Goal: Information Seeking & Learning: Understand process/instructions

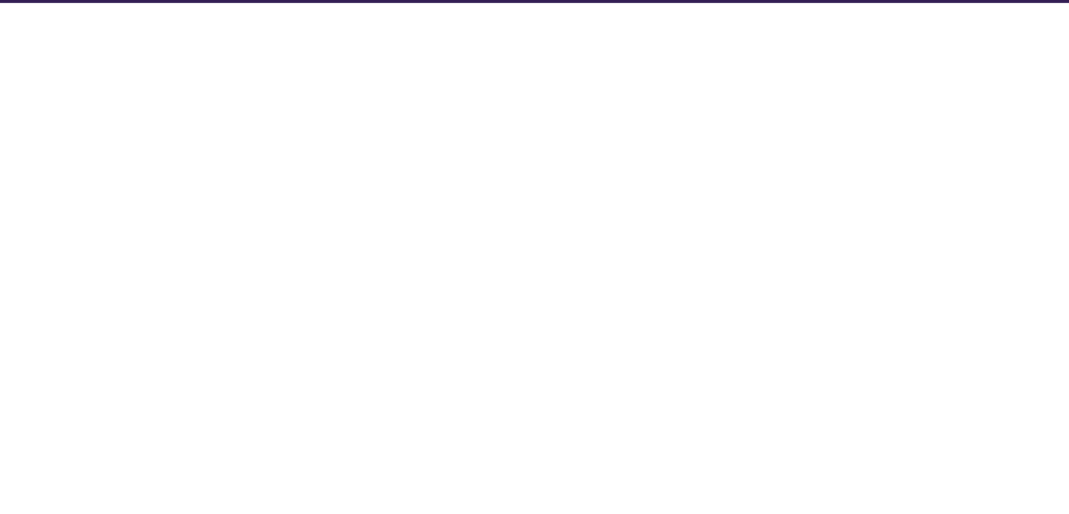
select select "Database Subject Filter"
select select "Database Types Filter"
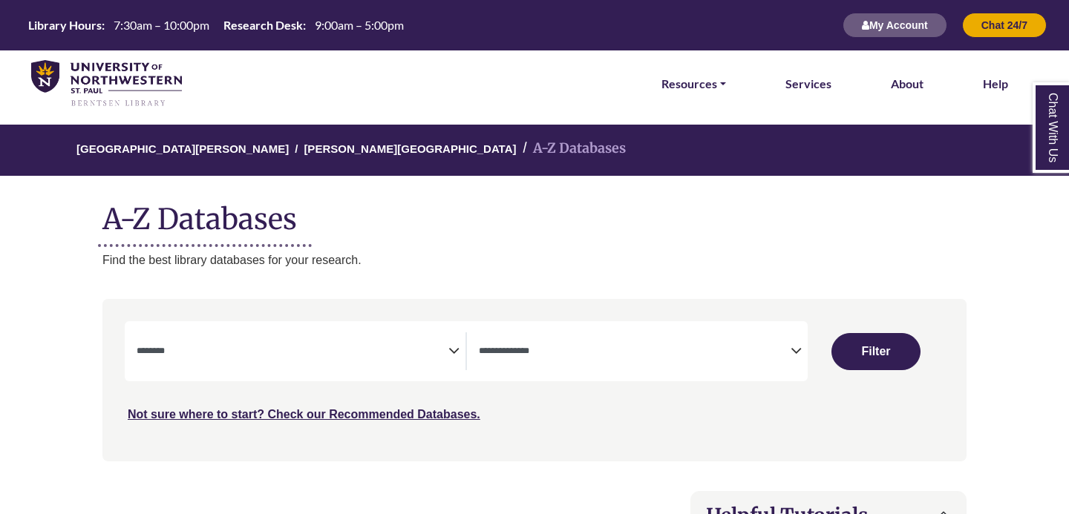
select select "Database Subject Filter"
select select "Database Types Filter"
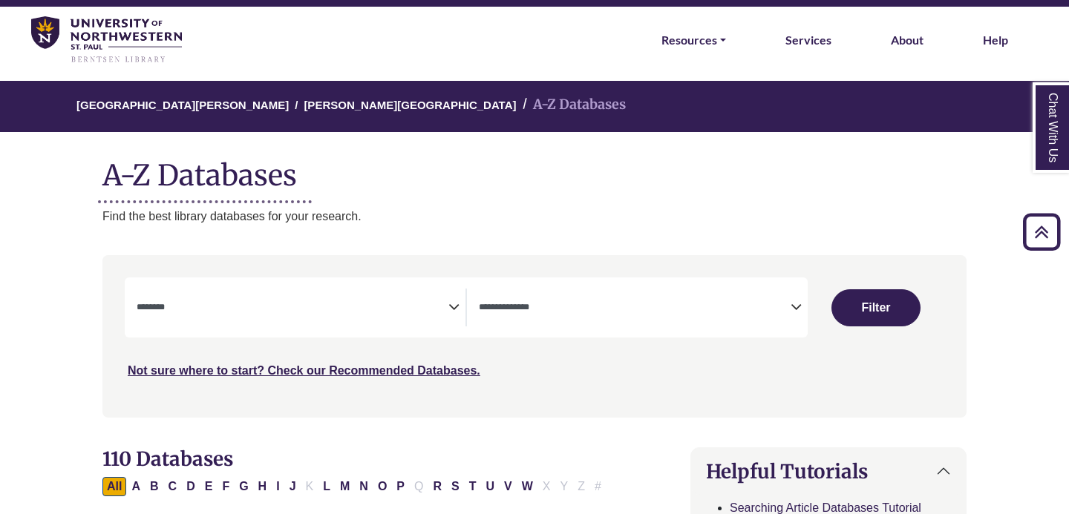
scroll to position [39, 0]
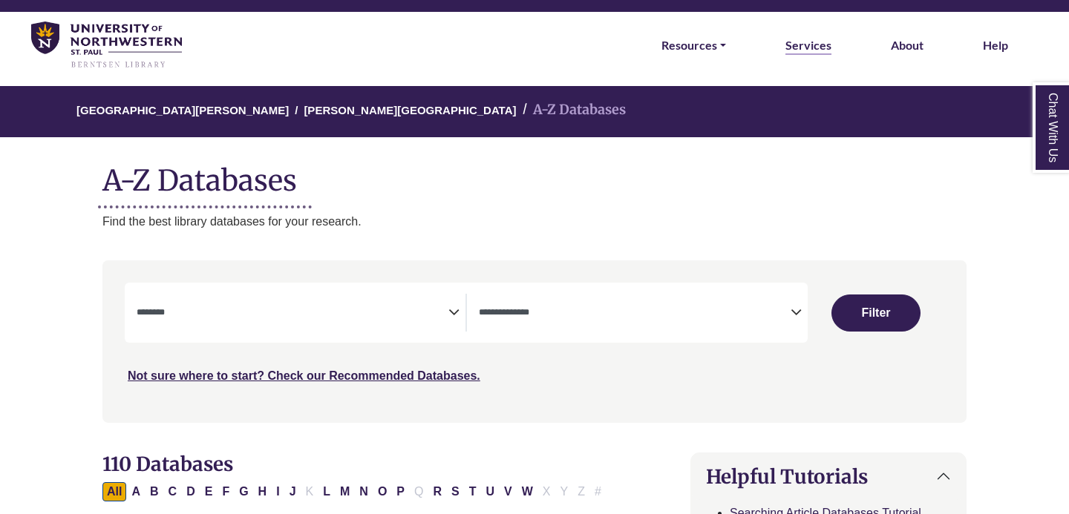
click at [807, 44] on link "Services" at bounding box center [808, 45] width 46 height 19
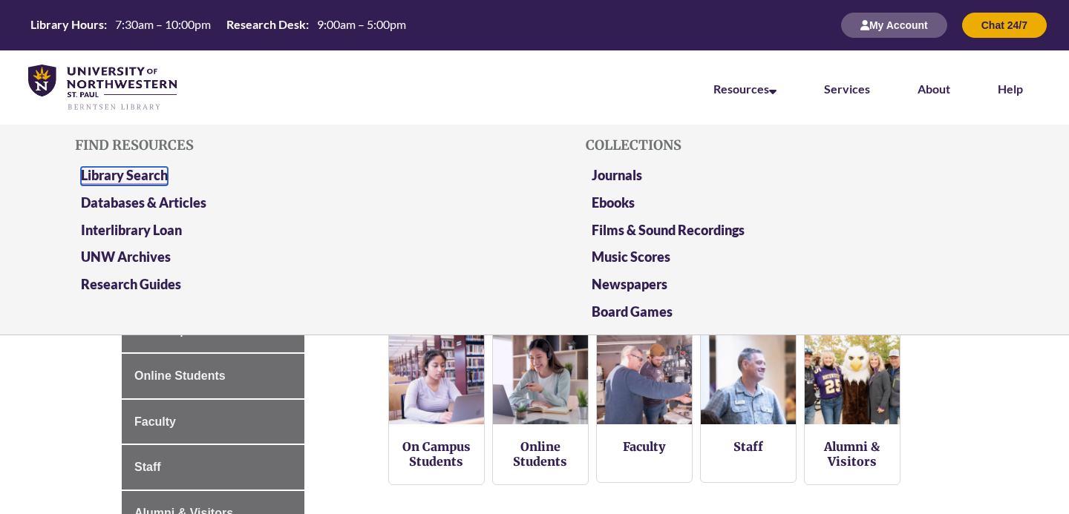
click at [143, 173] on link "Library Search" at bounding box center [124, 176] width 87 height 19
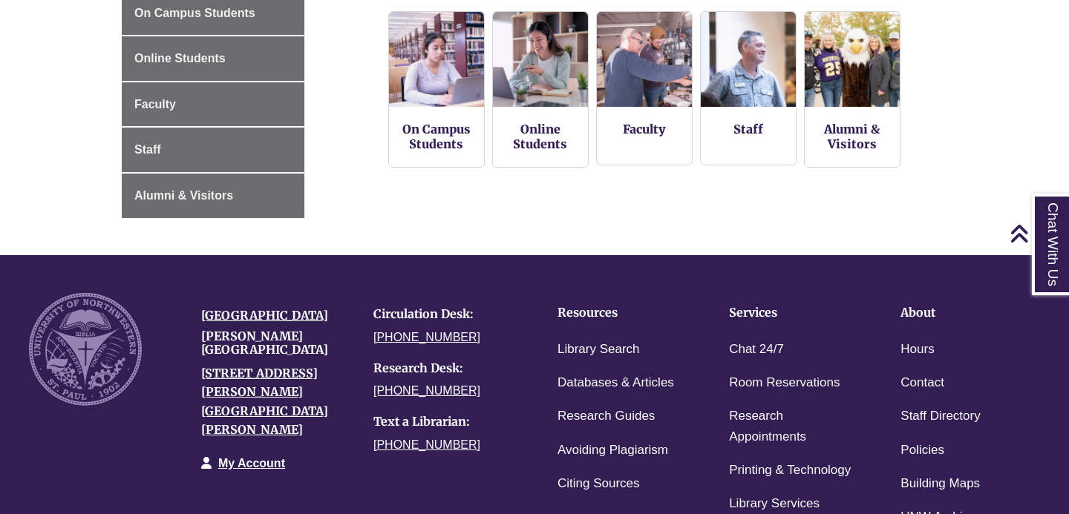
scroll to position [317, 0]
click at [589, 311] on h4 "Resources" at bounding box center [620, 313] width 125 height 13
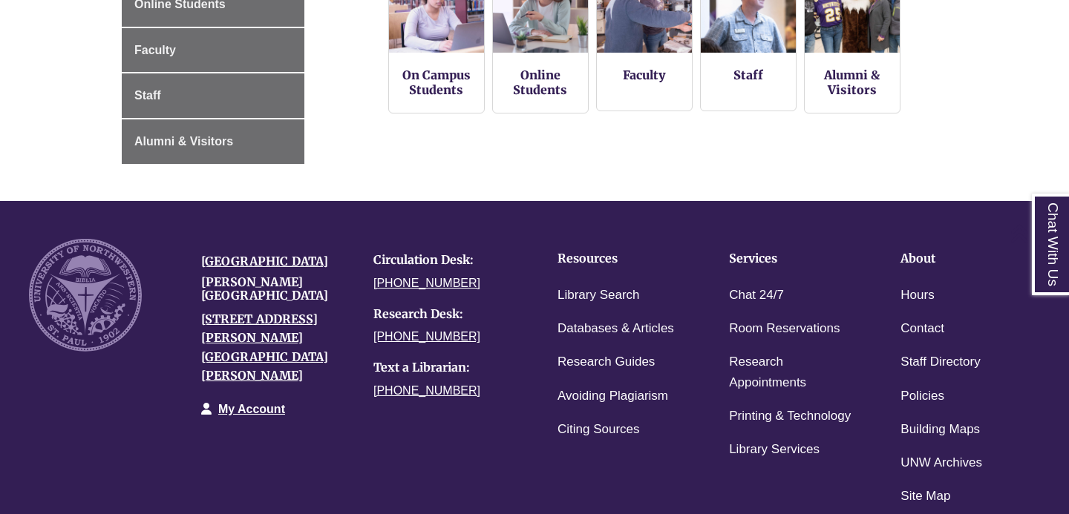
scroll to position [373, 0]
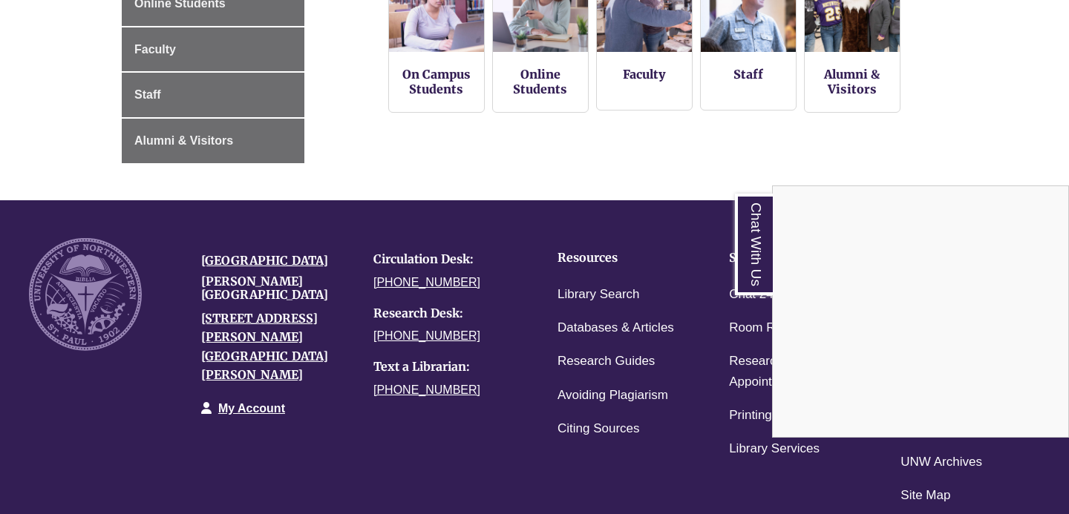
click at [590, 432] on div "Chat With Us" at bounding box center [534, 257] width 1069 height 514
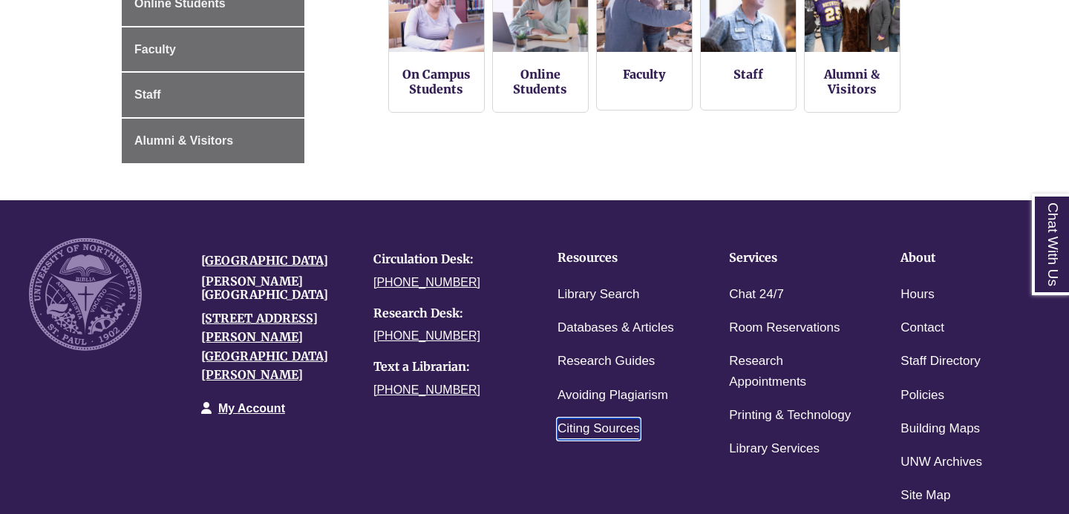
click at [614, 431] on link "Citing Sources" at bounding box center [599, 430] width 82 height 22
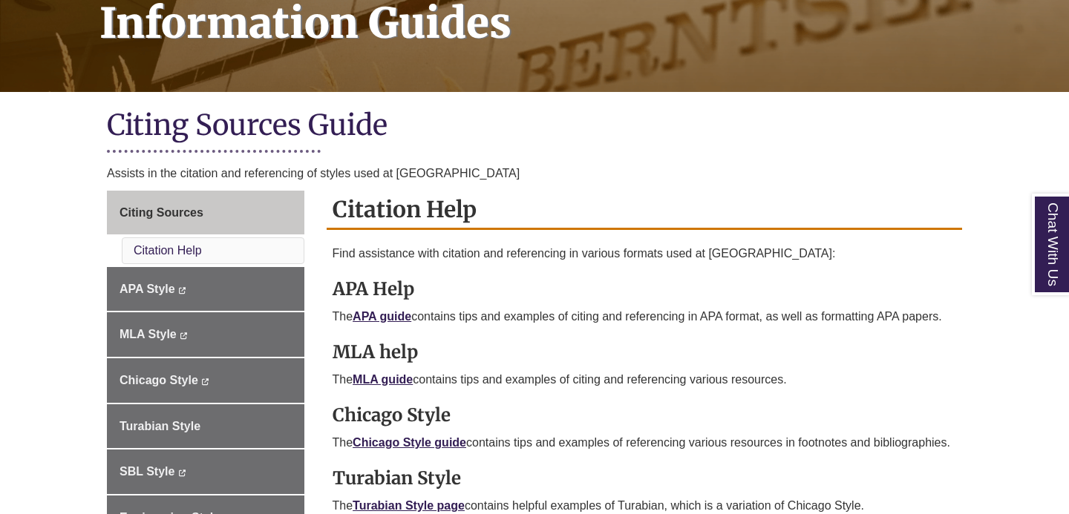
scroll to position [284, 0]
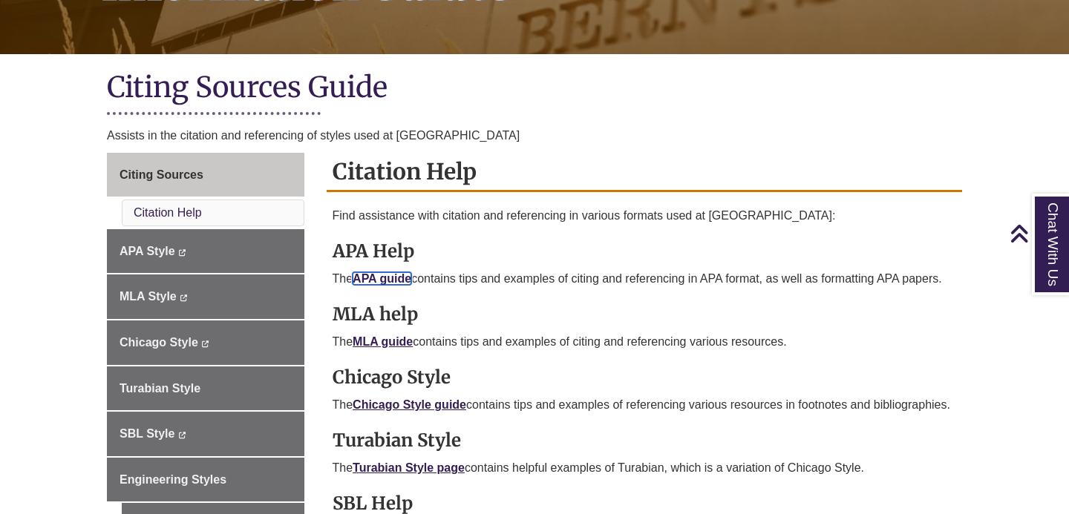
click at [390, 278] on link "APA guide" at bounding box center [382, 278] width 59 height 13
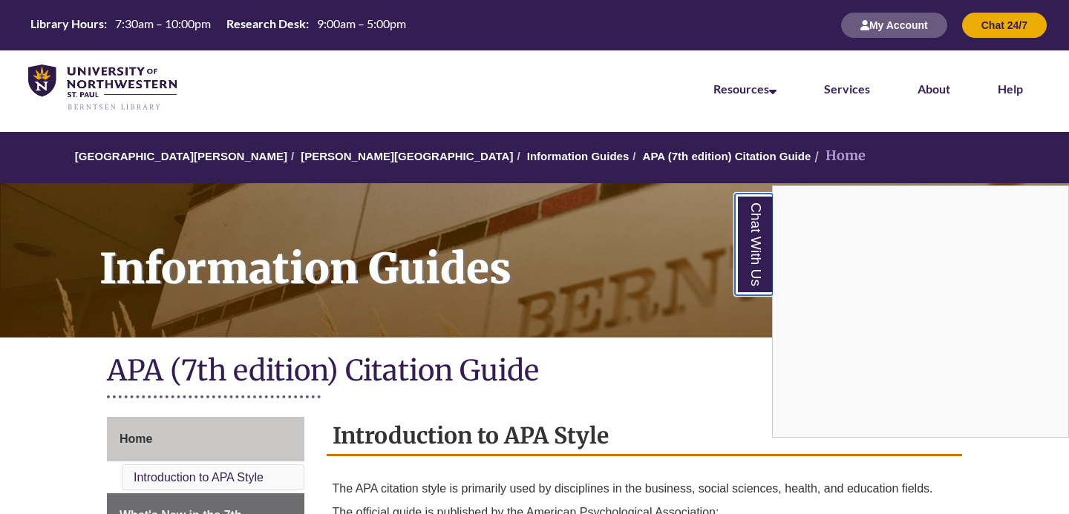
click at [756, 259] on link "Chat With Us" at bounding box center [754, 245] width 38 height 102
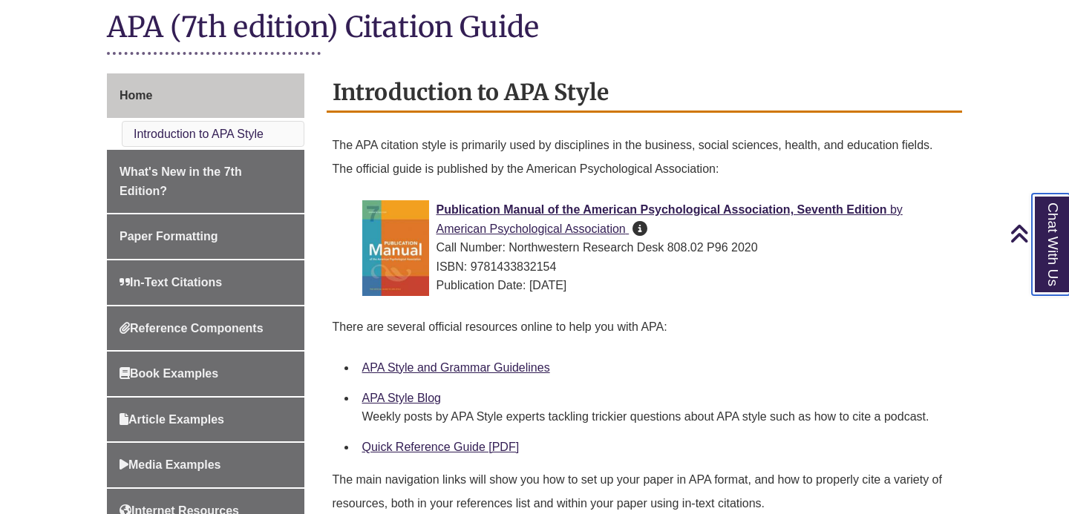
scroll to position [344, 0]
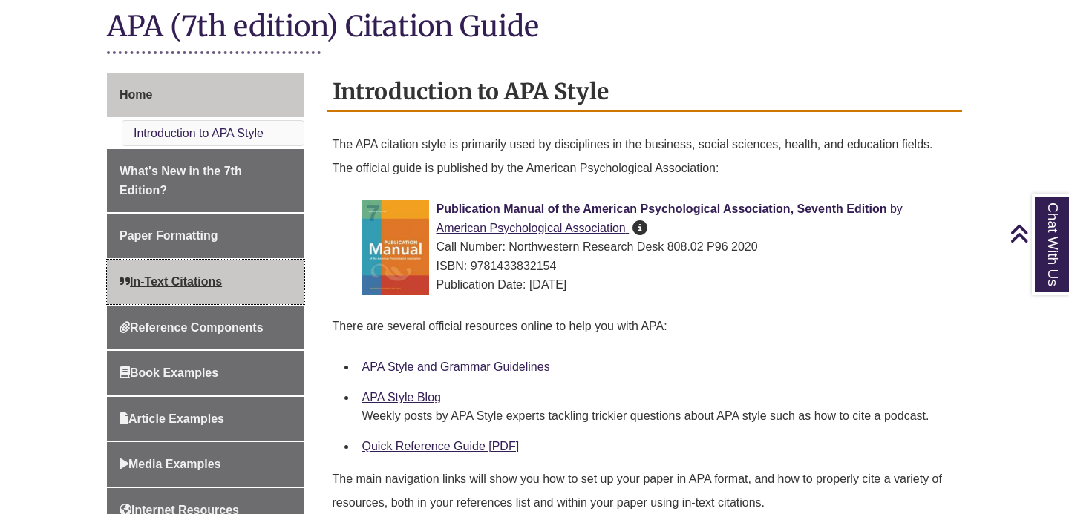
click at [221, 283] on span "In-Text Citations" at bounding box center [171, 281] width 102 height 13
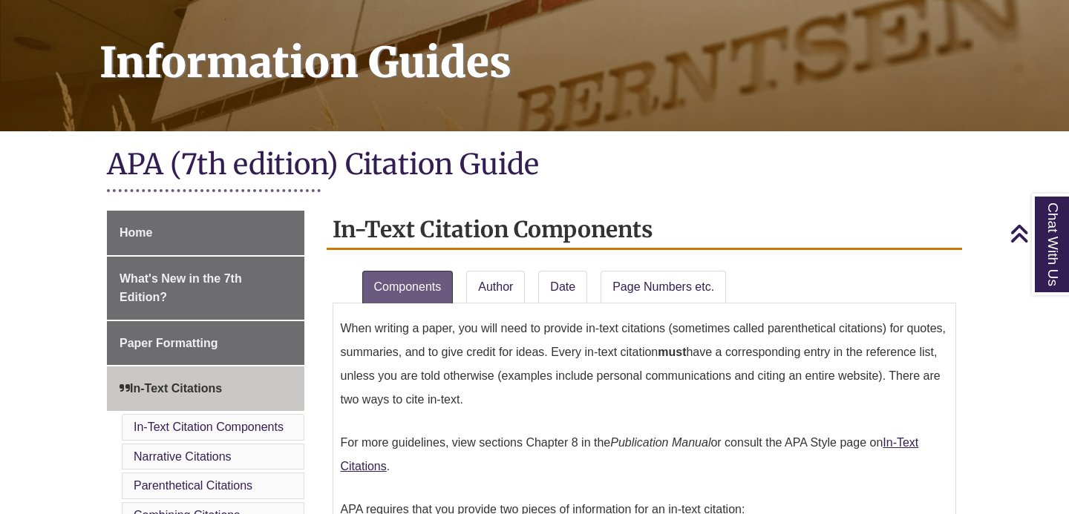
scroll to position [97, 0]
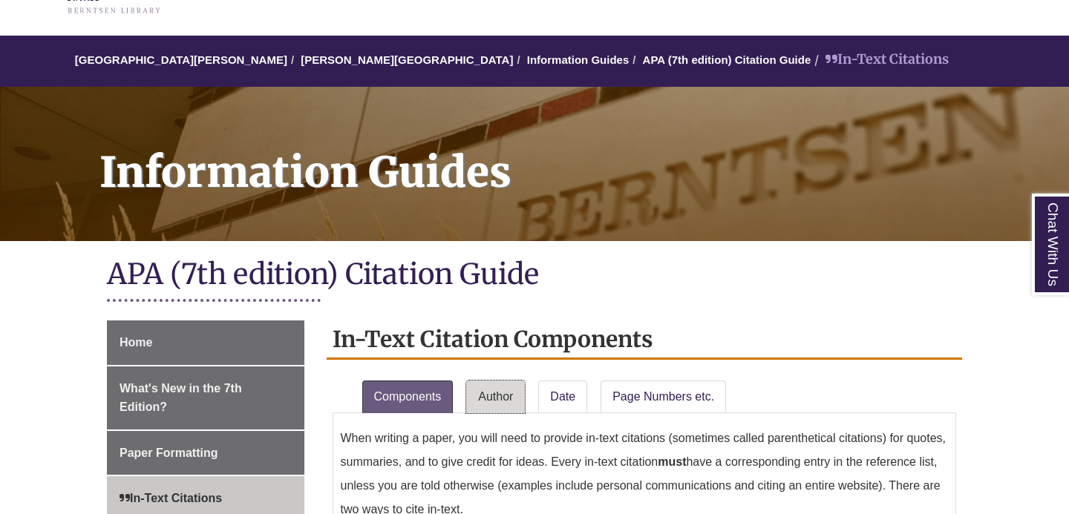
click at [504, 398] on link "Author" at bounding box center [495, 397] width 59 height 33
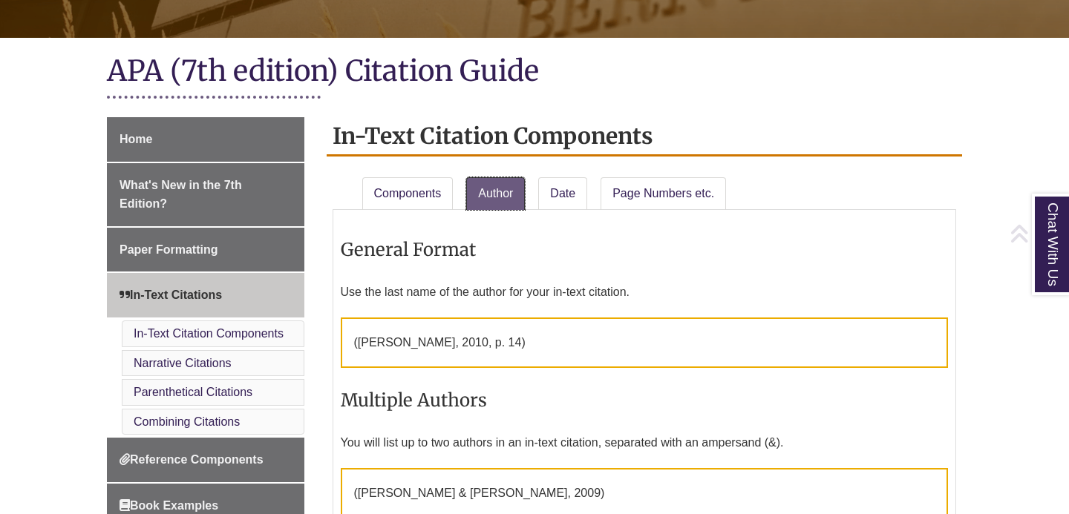
scroll to position [307, 0]
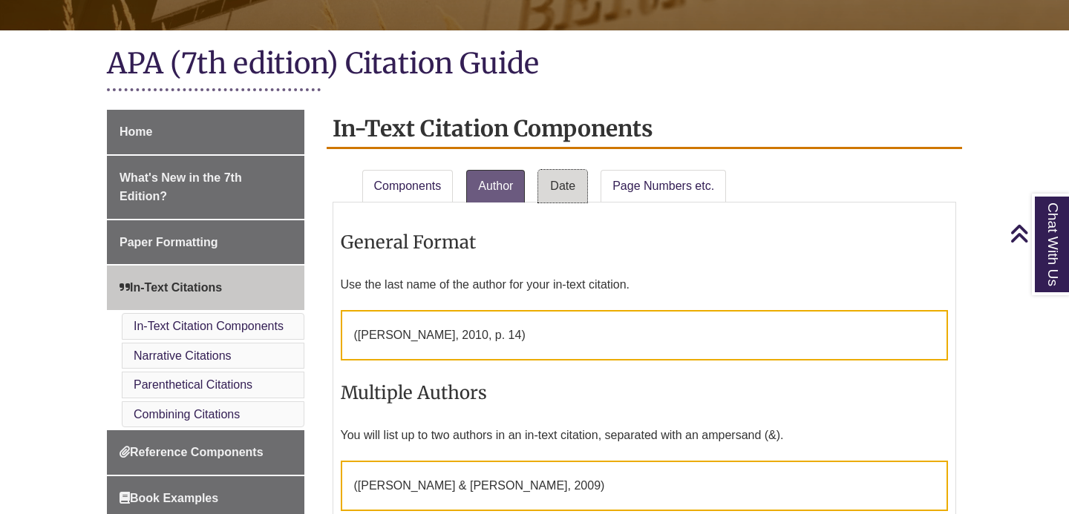
click at [577, 191] on link "Date" at bounding box center [562, 186] width 49 height 33
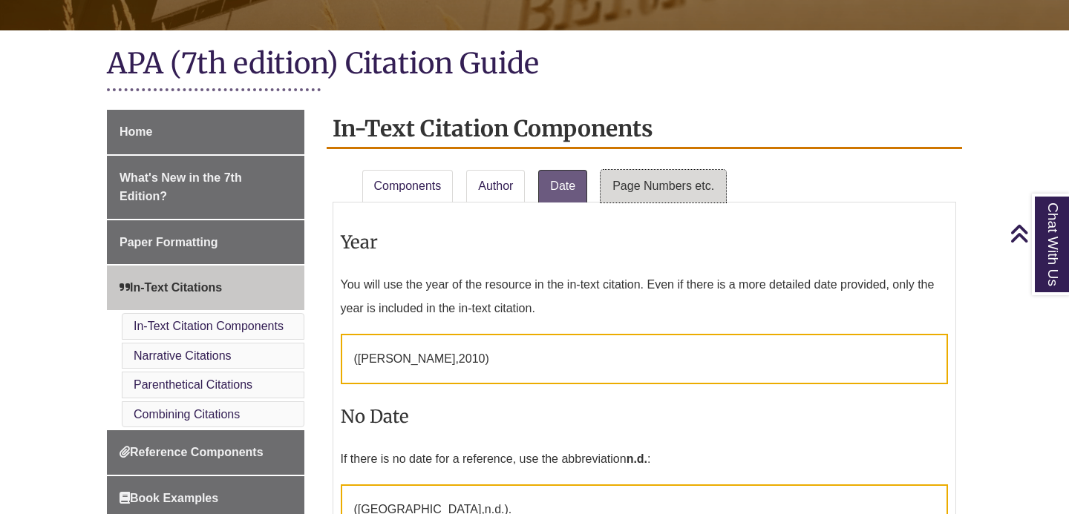
click at [647, 180] on link "Page Numbers etc." at bounding box center [663, 186] width 125 height 33
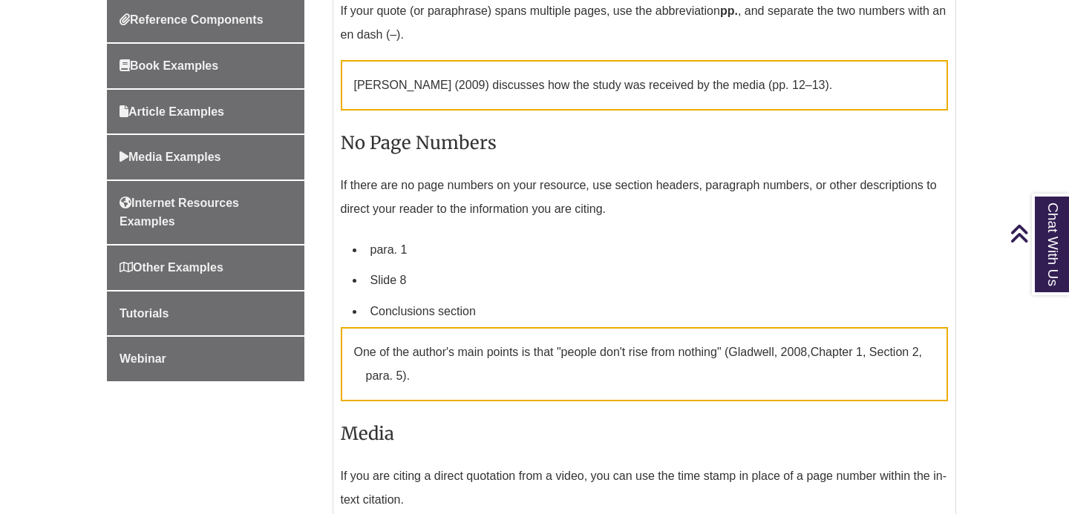
scroll to position [742, 0]
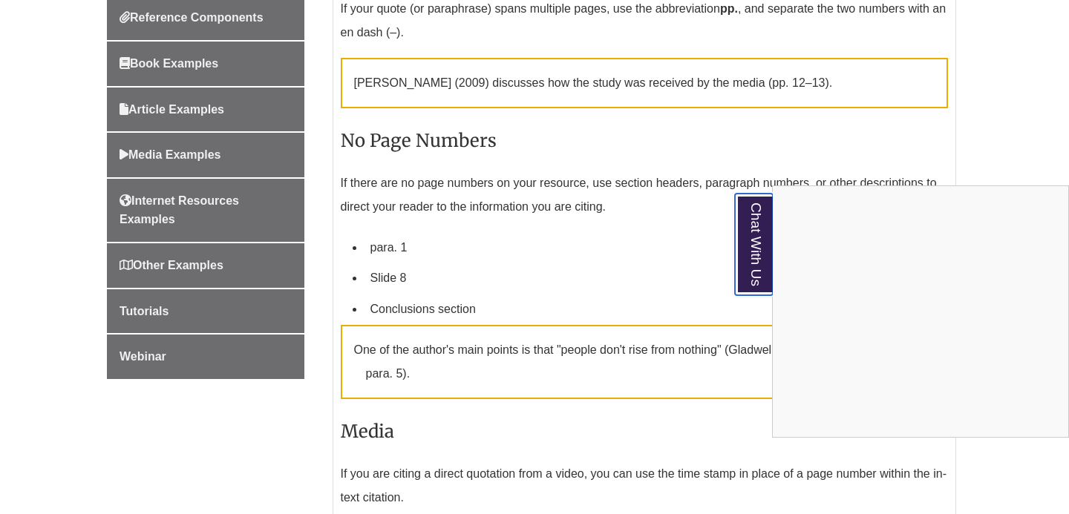
click at [756, 252] on link "Chat With Us" at bounding box center [754, 245] width 38 height 102
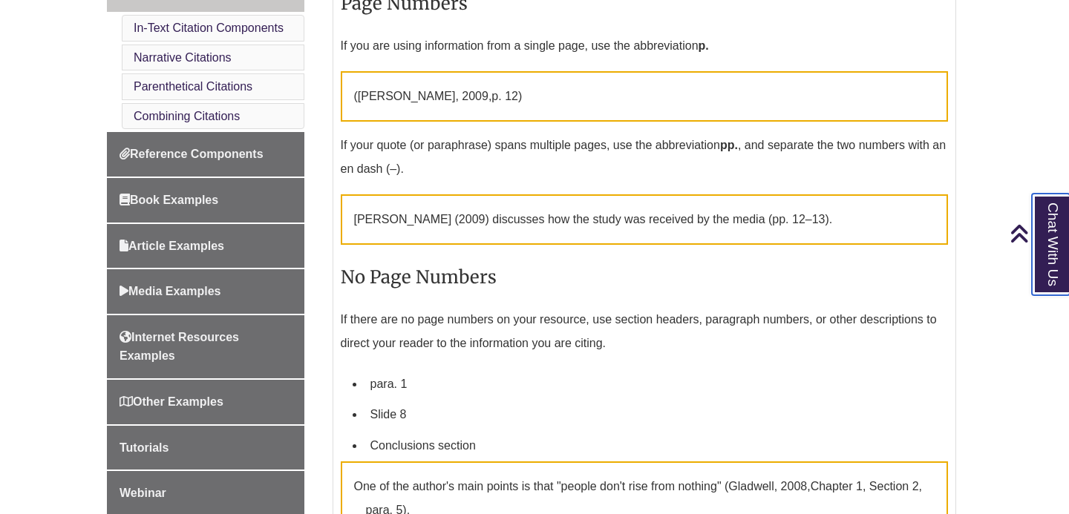
scroll to position [338, 0]
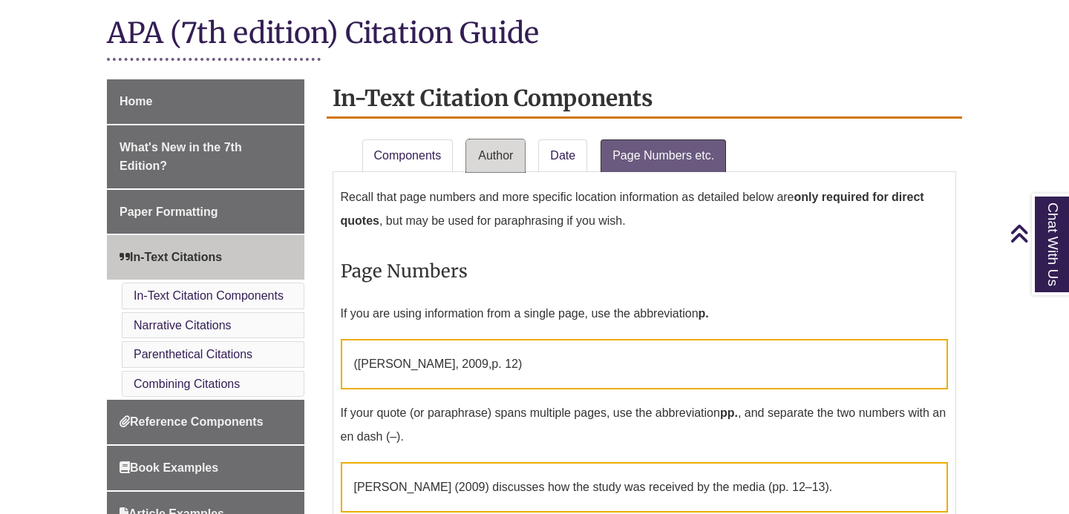
click at [486, 169] on link "Author" at bounding box center [495, 156] width 59 height 33
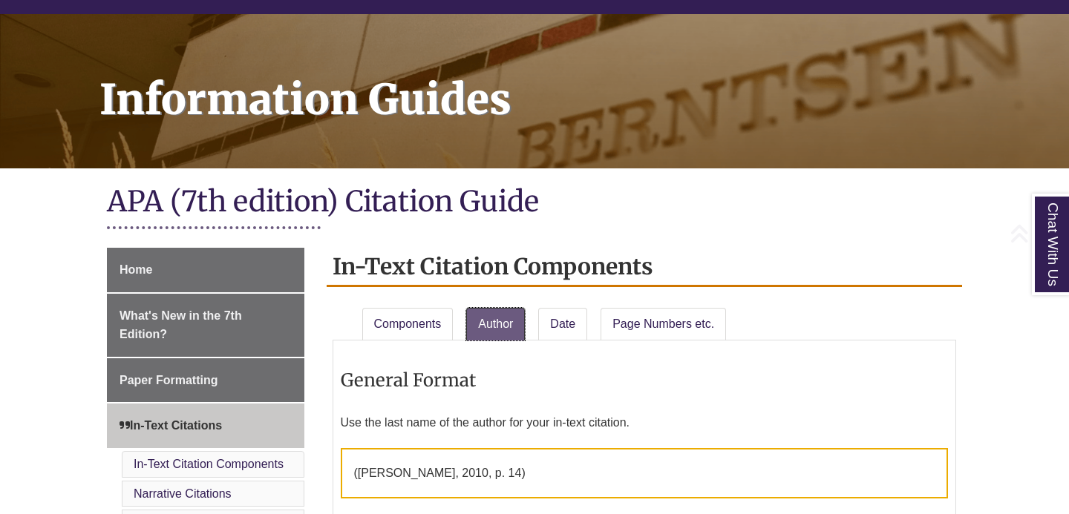
scroll to position [228, 0]
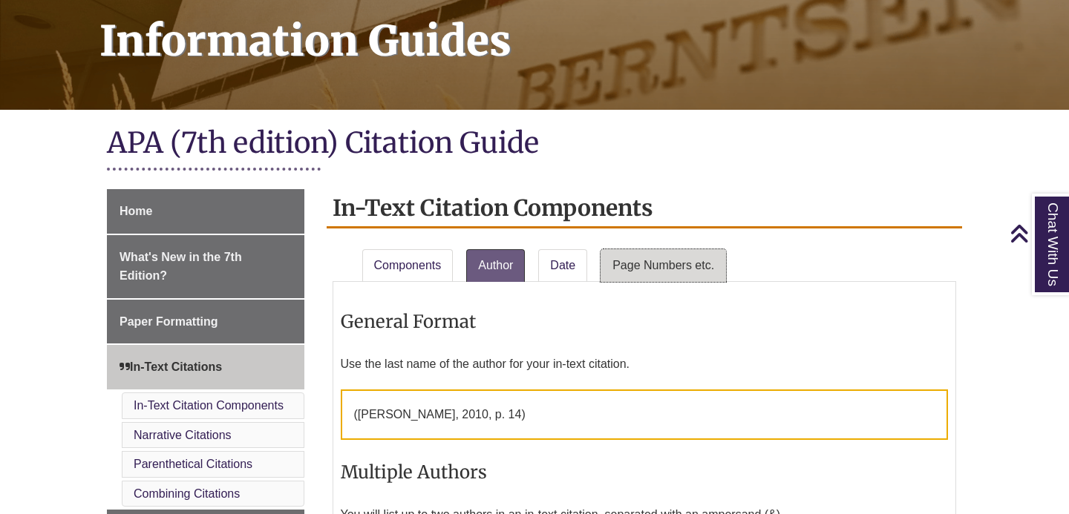
click at [680, 258] on link "Page Numbers etc." at bounding box center [663, 265] width 125 height 33
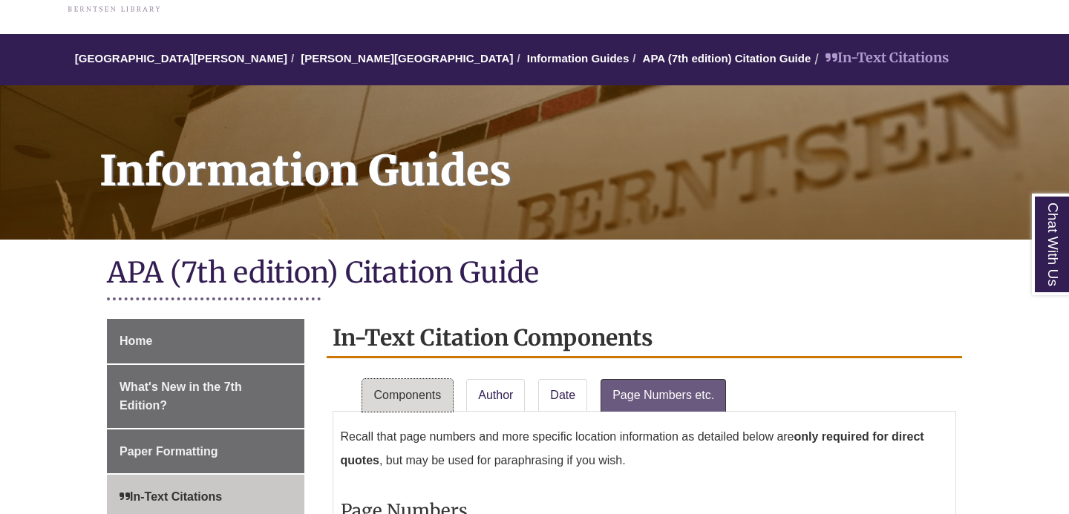
click at [405, 398] on link "Components" at bounding box center [407, 395] width 91 height 33
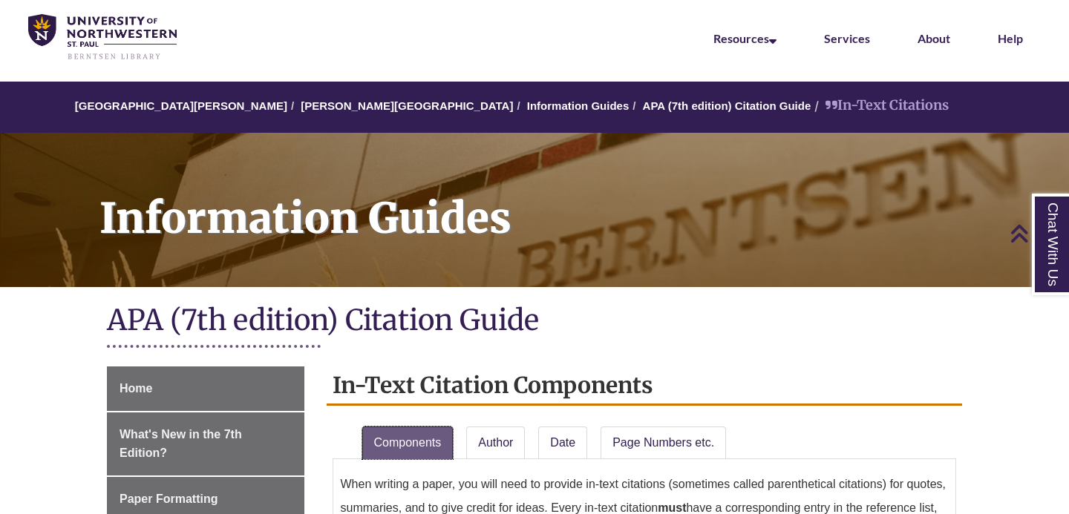
scroll to position [0, 0]
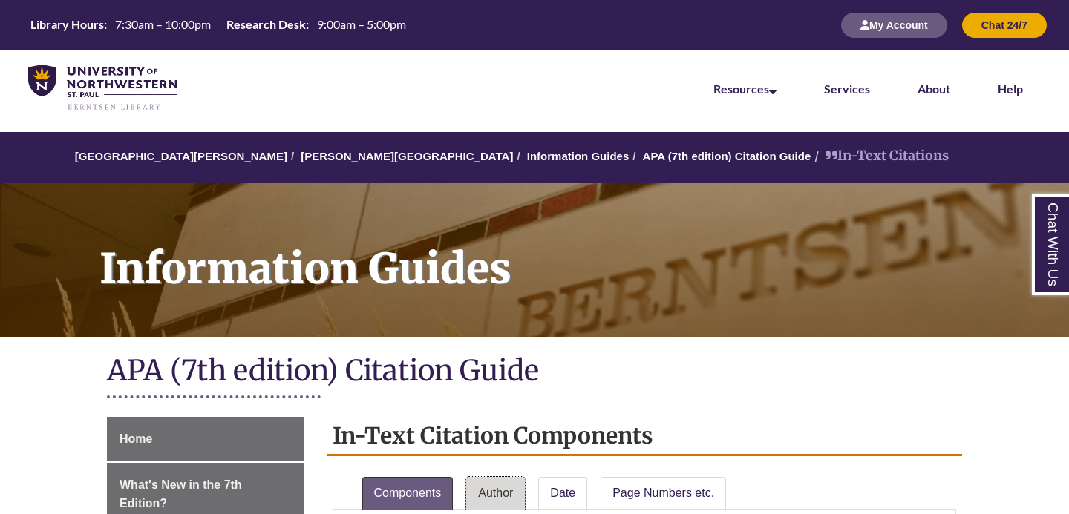
click at [497, 495] on link "Author" at bounding box center [495, 493] width 59 height 33
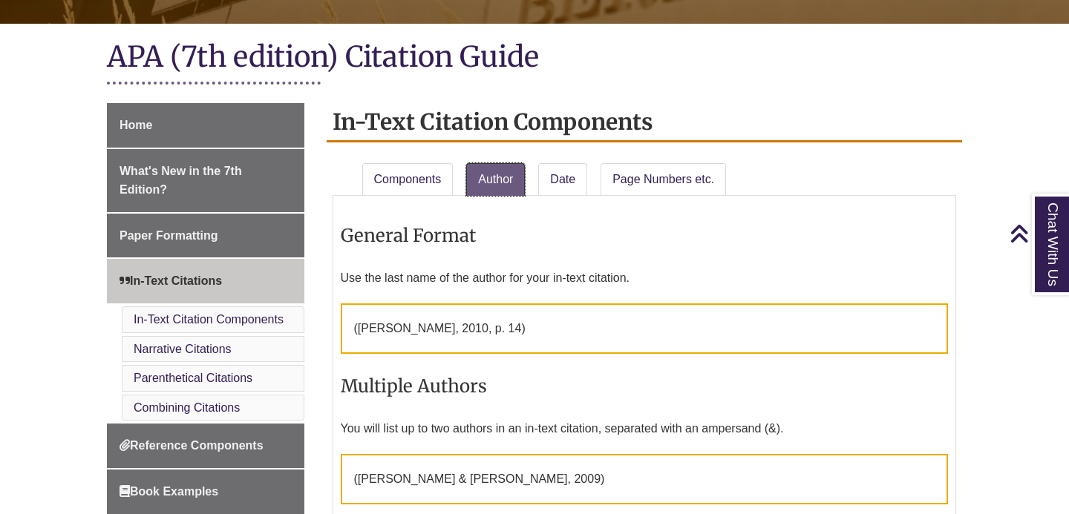
scroll to position [330, 0]
